Goal: Task Accomplishment & Management: Use online tool/utility

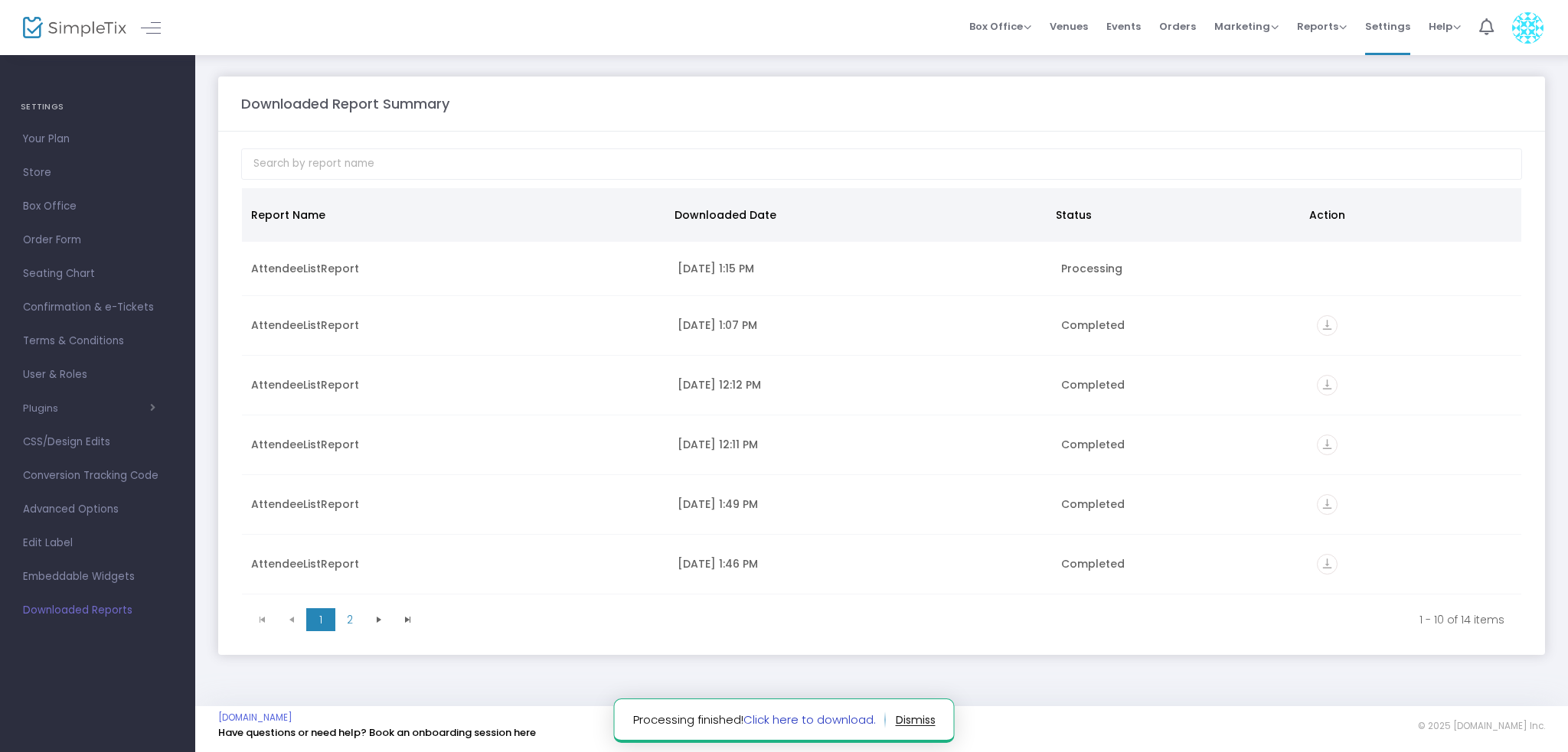
click at [844, 721] on link "Click here to download." at bounding box center [809, 719] width 132 height 16
